Goal: Information Seeking & Learning: Learn about a topic

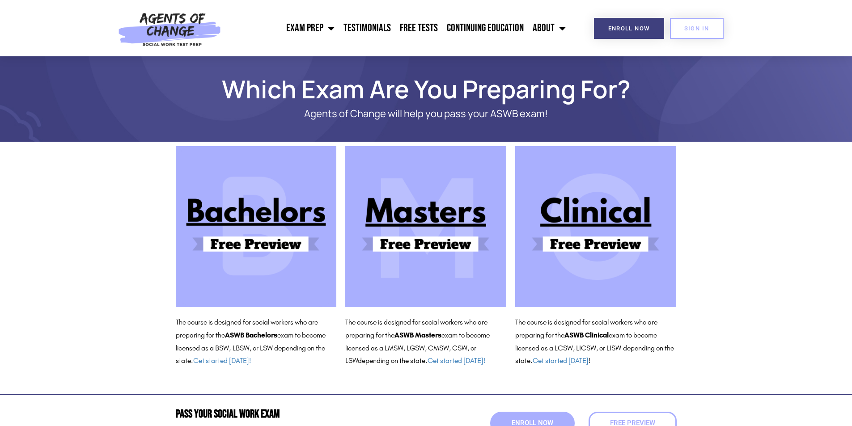
click at [429, 220] on img at bounding box center [425, 226] width 161 height 161
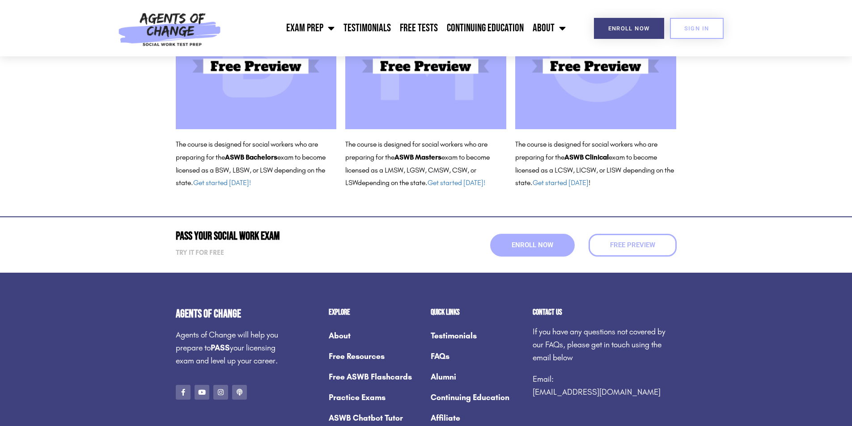
scroll to position [179, 0]
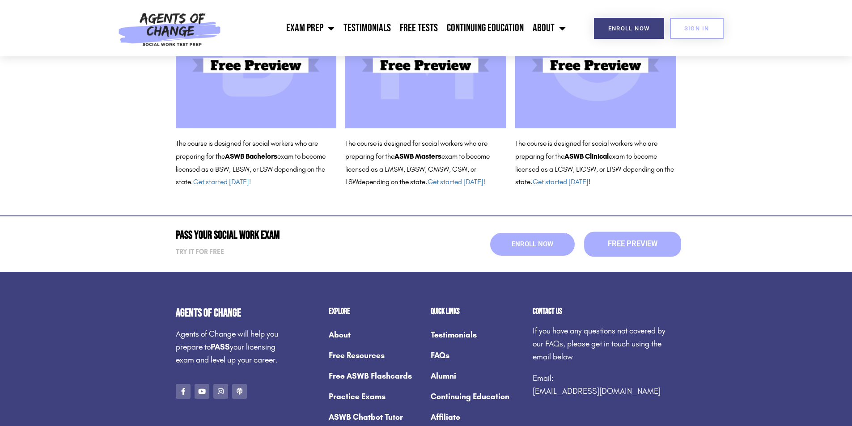
click at [632, 244] on span "Free Preview" at bounding box center [632, 245] width 50 height 8
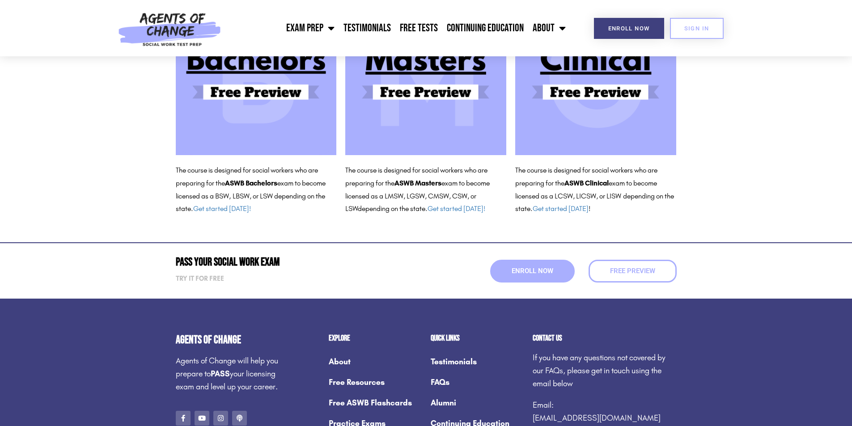
scroll to position [134, 0]
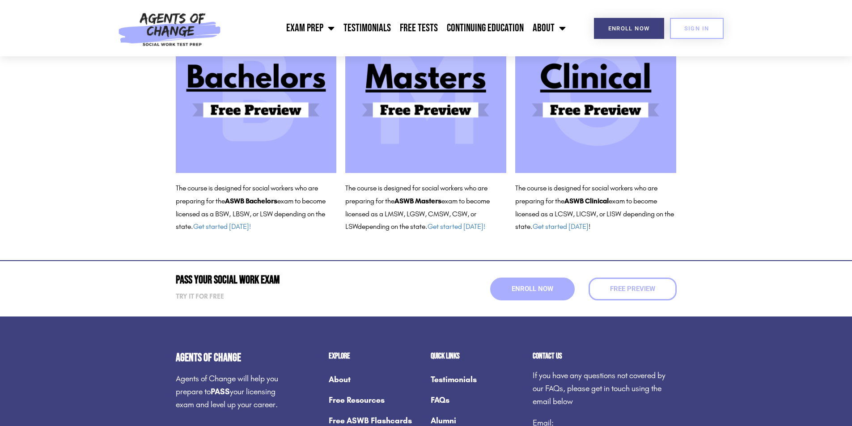
click at [397, 113] on img at bounding box center [425, 92] width 161 height 161
click at [411, 27] on link "Free Tests" at bounding box center [418, 28] width 47 height 22
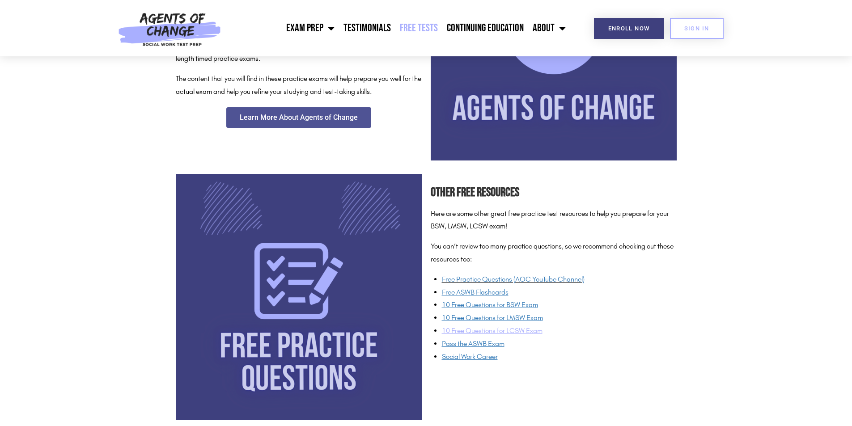
scroll to position [581, 0]
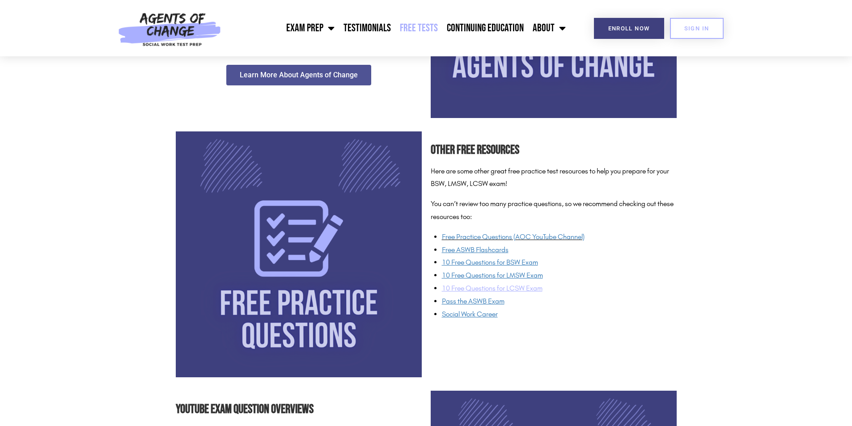
click at [485, 291] on span "10 Free Questions for LCSW Exam" at bounding box center [492, 288] width 101 height 8
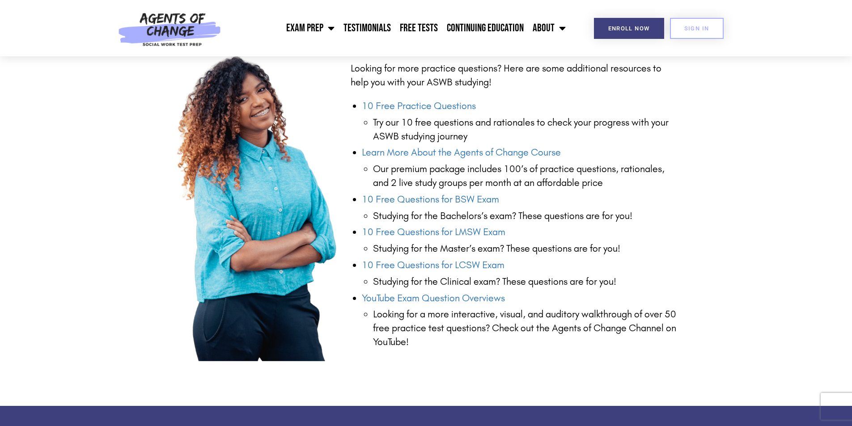
scroll to position [850, 0]
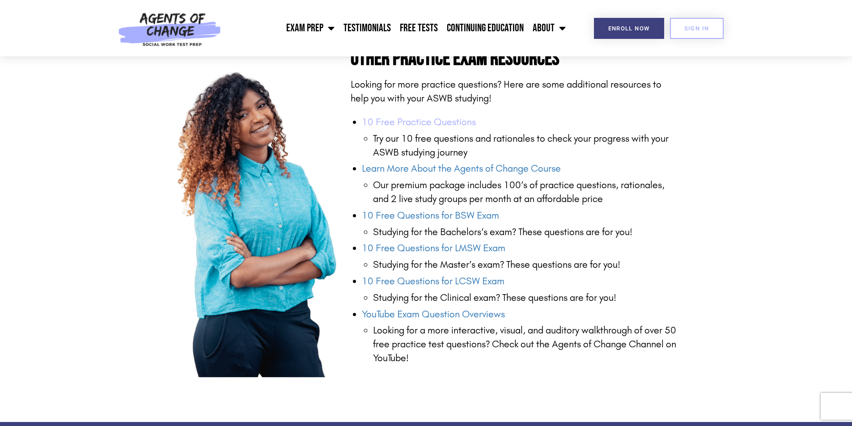
click at [422, 116] on link "10 Free Practice Questions" at bounding box center [419, 122] width 114 height 12
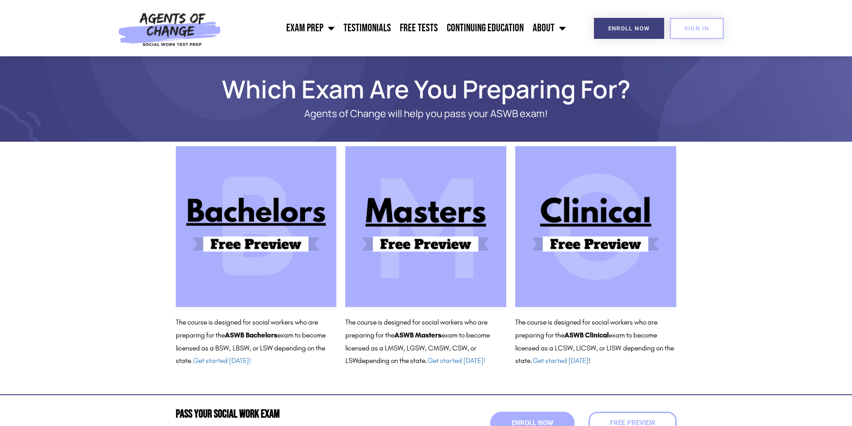
scroll to position [134, 0]
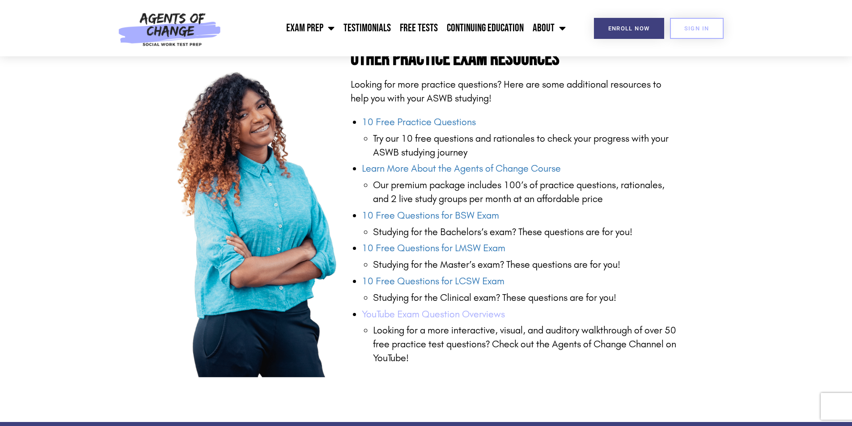
click at [474, 309] on link "YouTube Exam Question Overviews" at bounding box center [433, 315] width 143 height 12
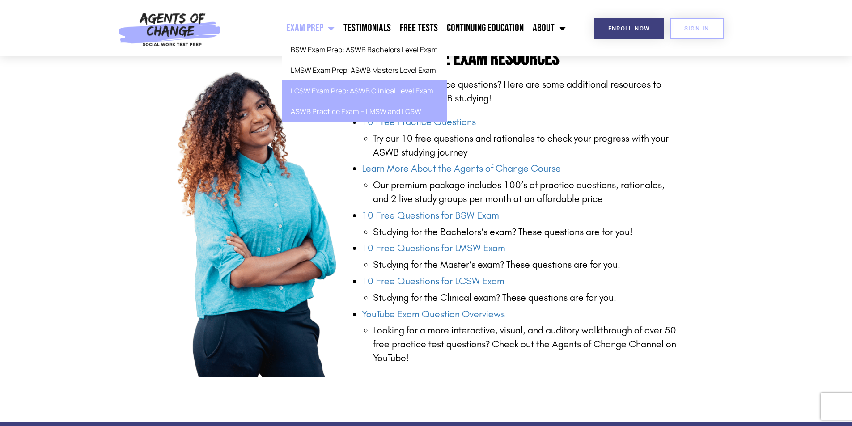
click at [316, 94] on link "LCSW Exam Prep: ASWB Clinical Level Exam" at bounding box center [364, 90] width 165 height 21
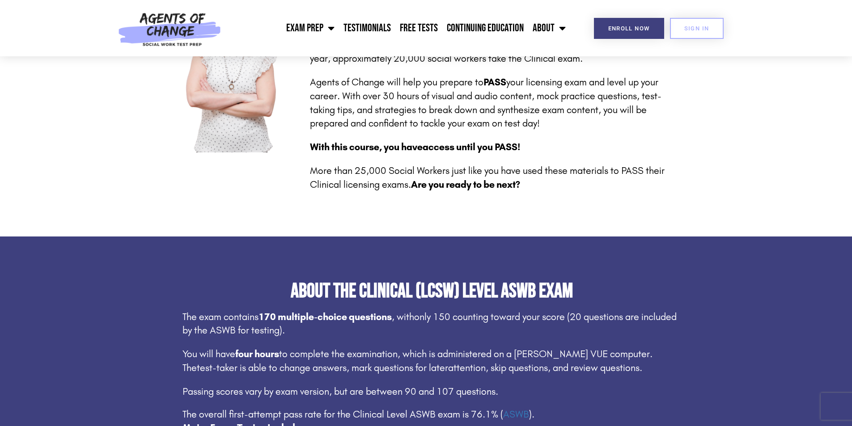
scroll to position [313, 0]
